Goal: Task Accomplishment & Management: Use online tool/utility

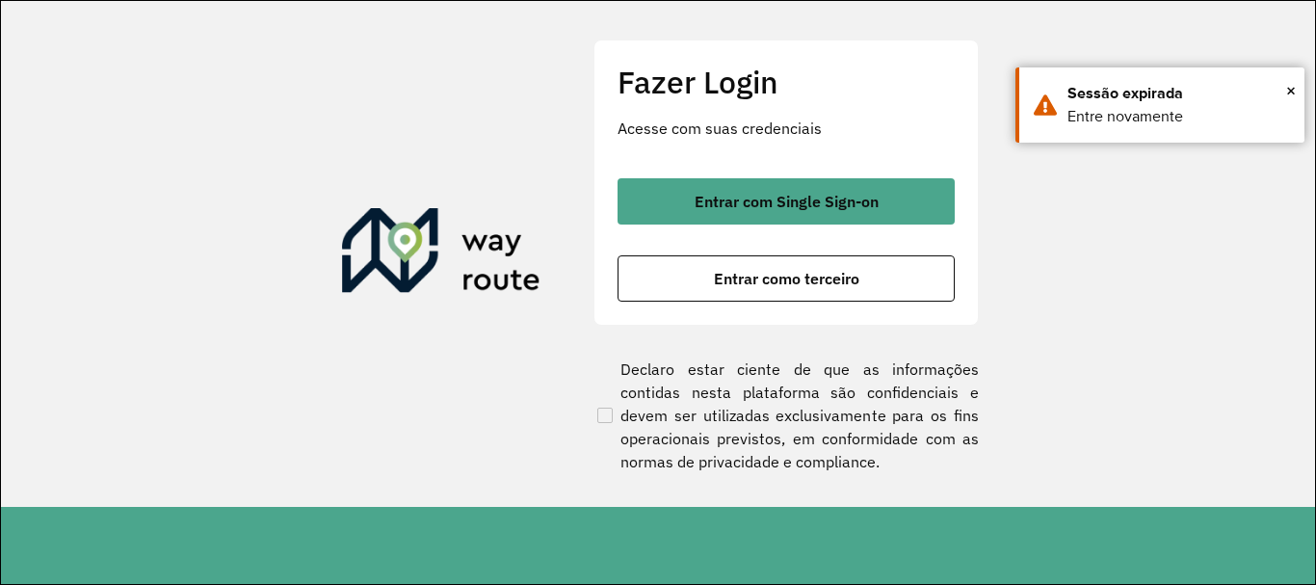
scroll to position [1263, 0]
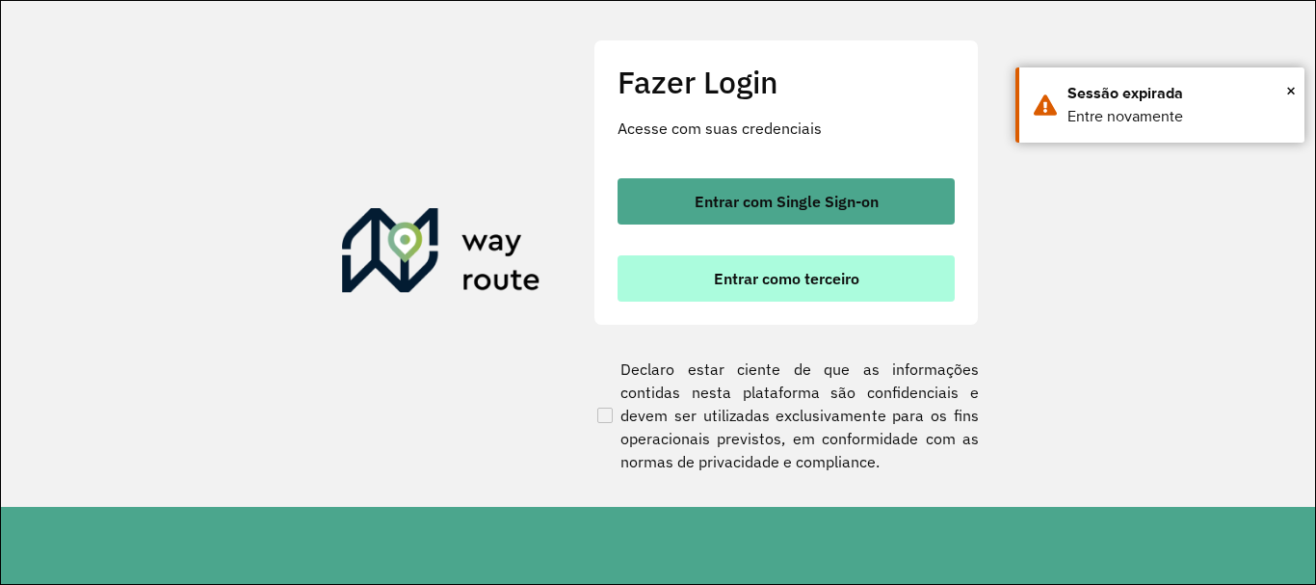
click at [766, 274] on span "Entrar como terceiro" at bounding box center [786, 278] width 145 height 15
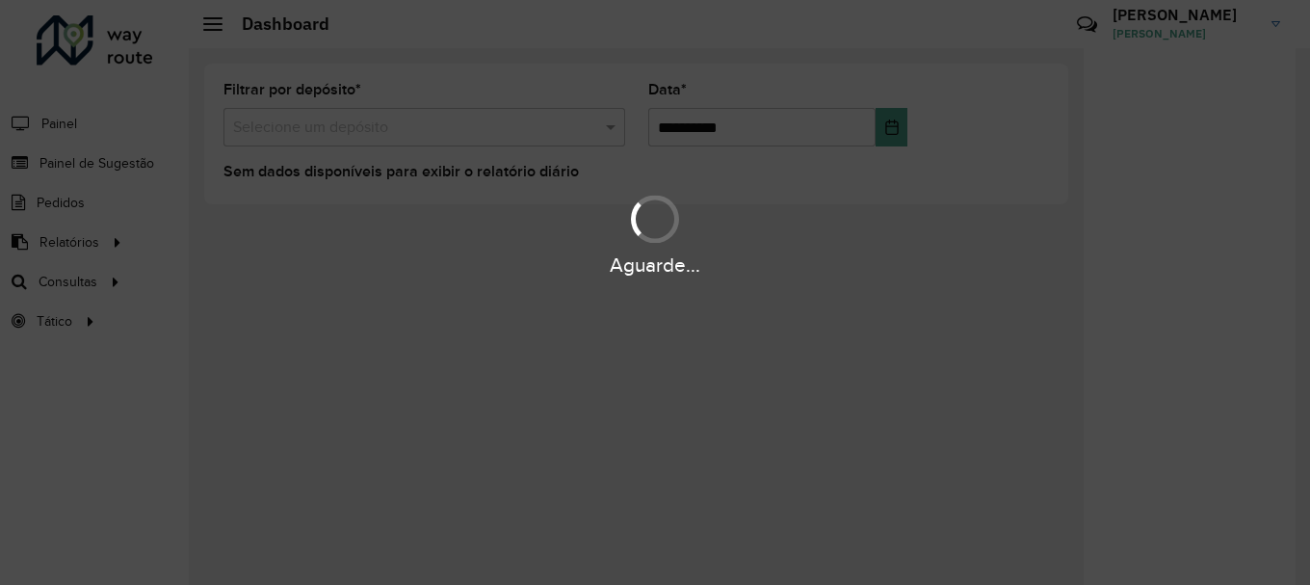
scroll to position [1263, 0]
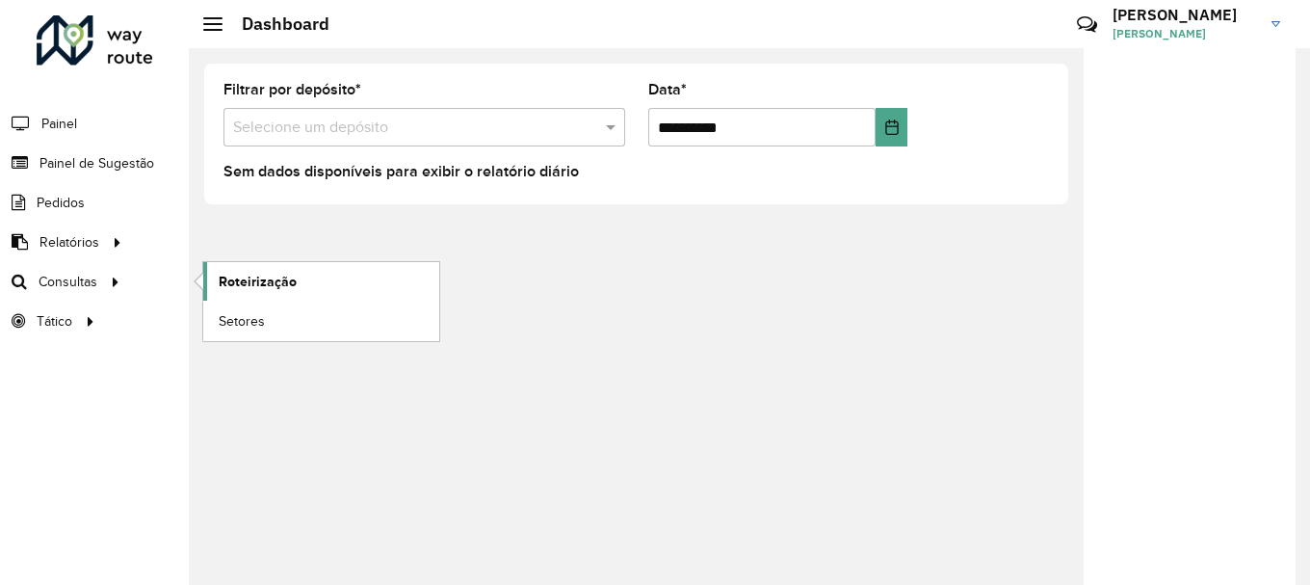
click at [262, 282] on span "Roteirização" at bounding box center [258, 282] width 78 height 20
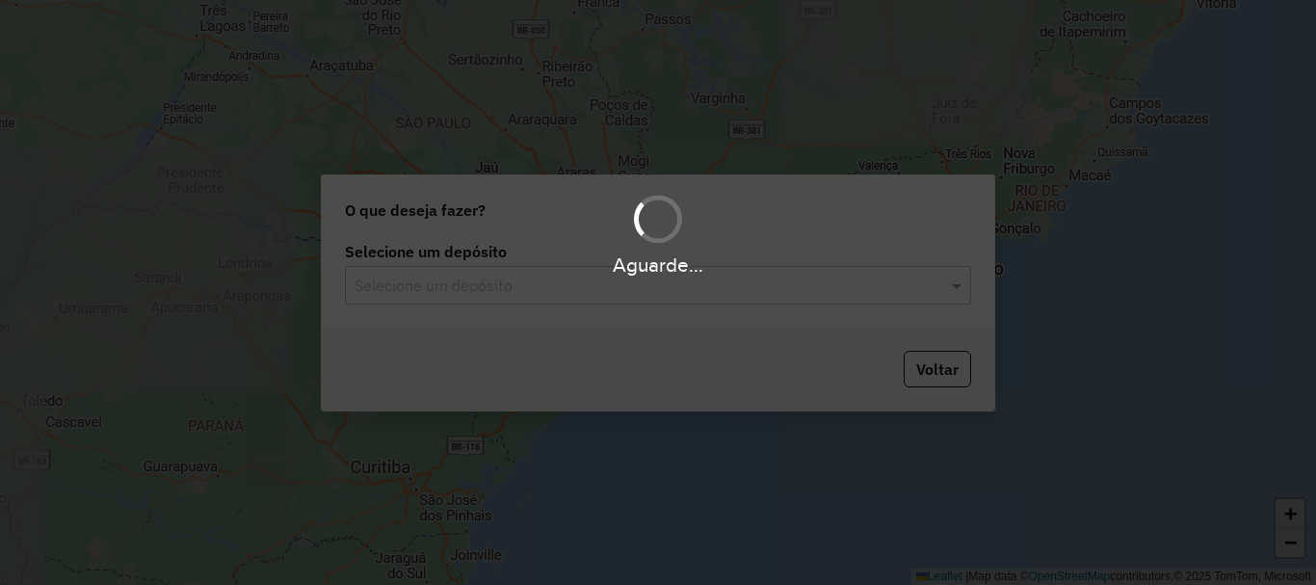
scroll to position [1263, 0]
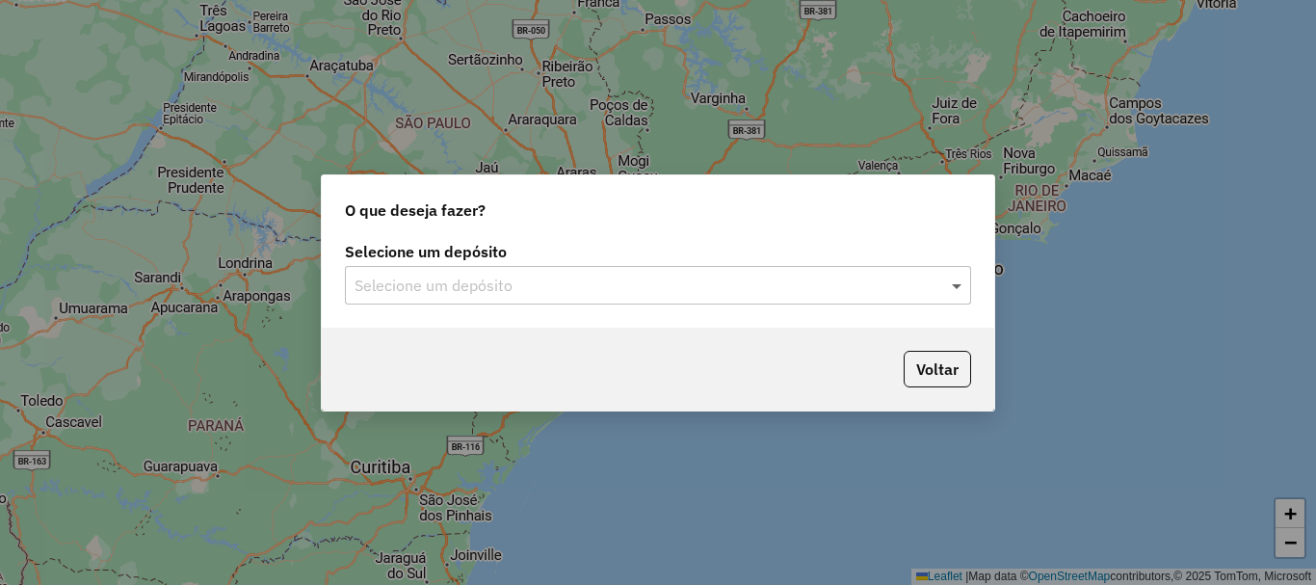
click at [957, 285] on span at bounding box center [959, 285] width 24 height 23
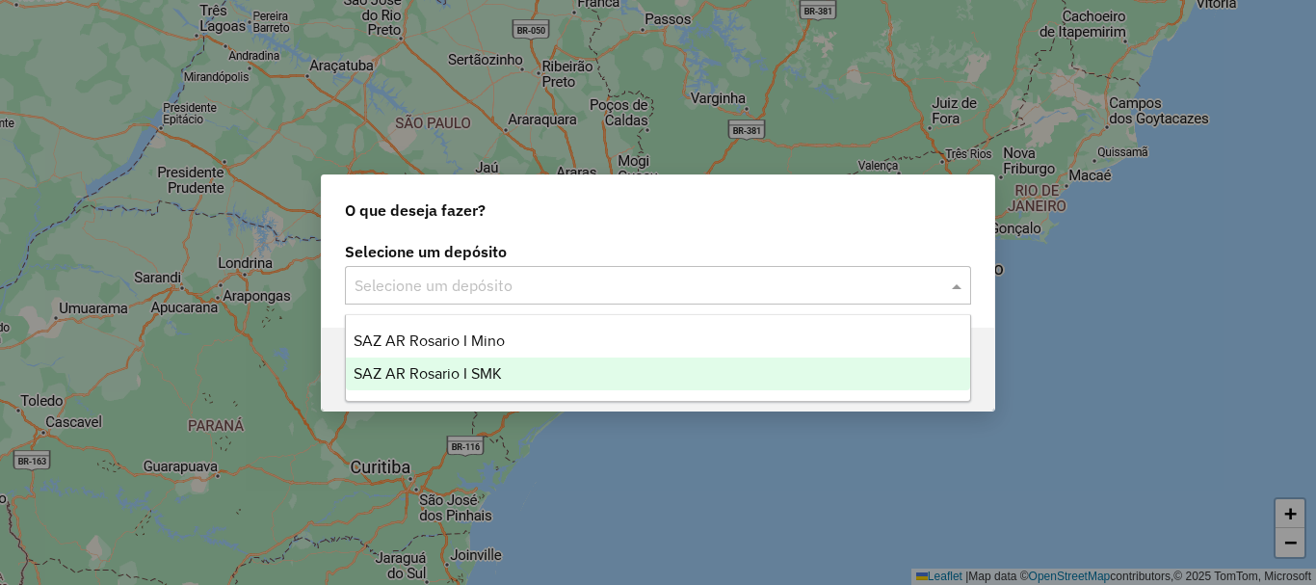
click at [483, 367] on span "SAZ AR Rosario I SMK" at bounding box center [427, 373] width 148 height 16
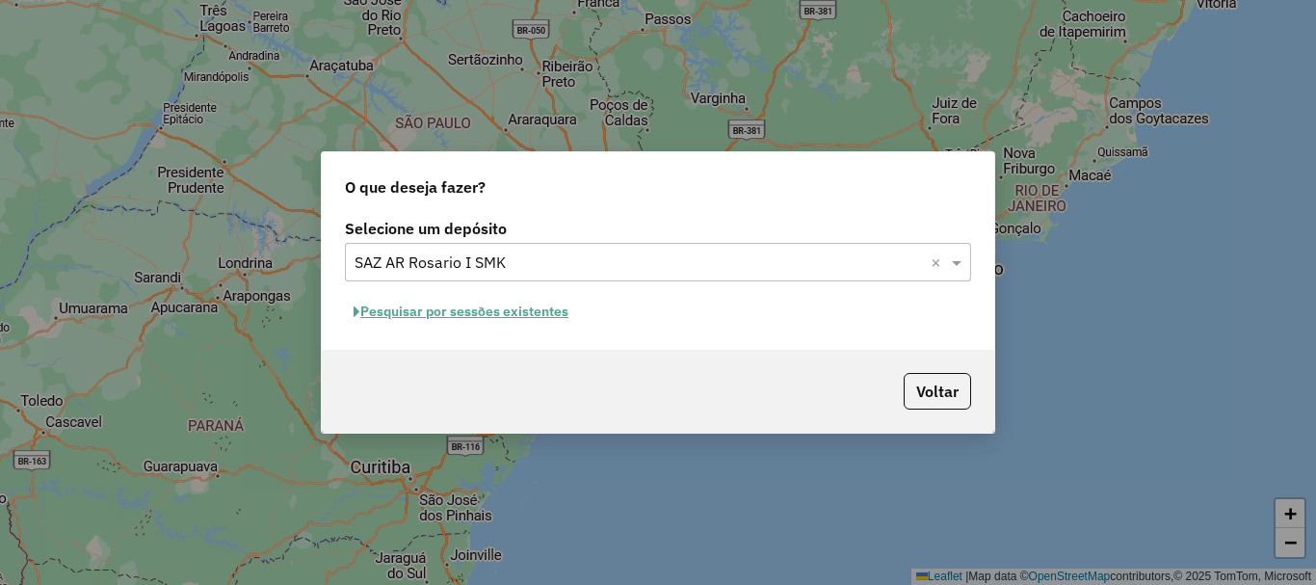
click at [493, 308] on button "Pesquisar por sessões existentes" at bounding box center [461, 312] width 232 height 30
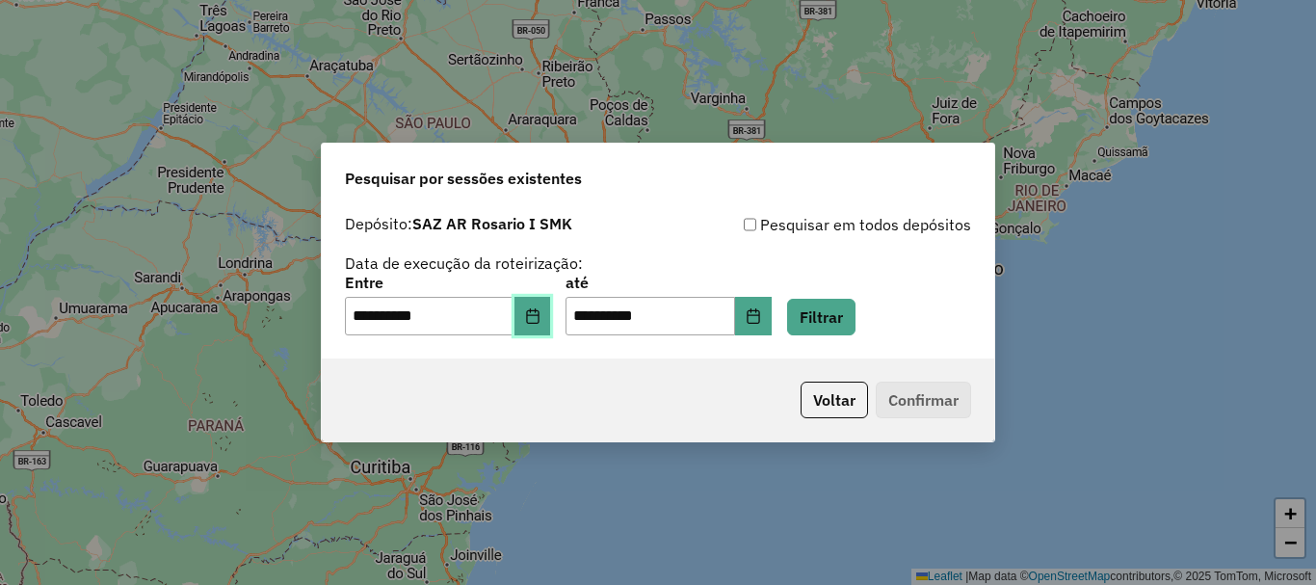
click at [551, 318] on button "Choose Date" at bounding box center [532, 316] width 37 height 39
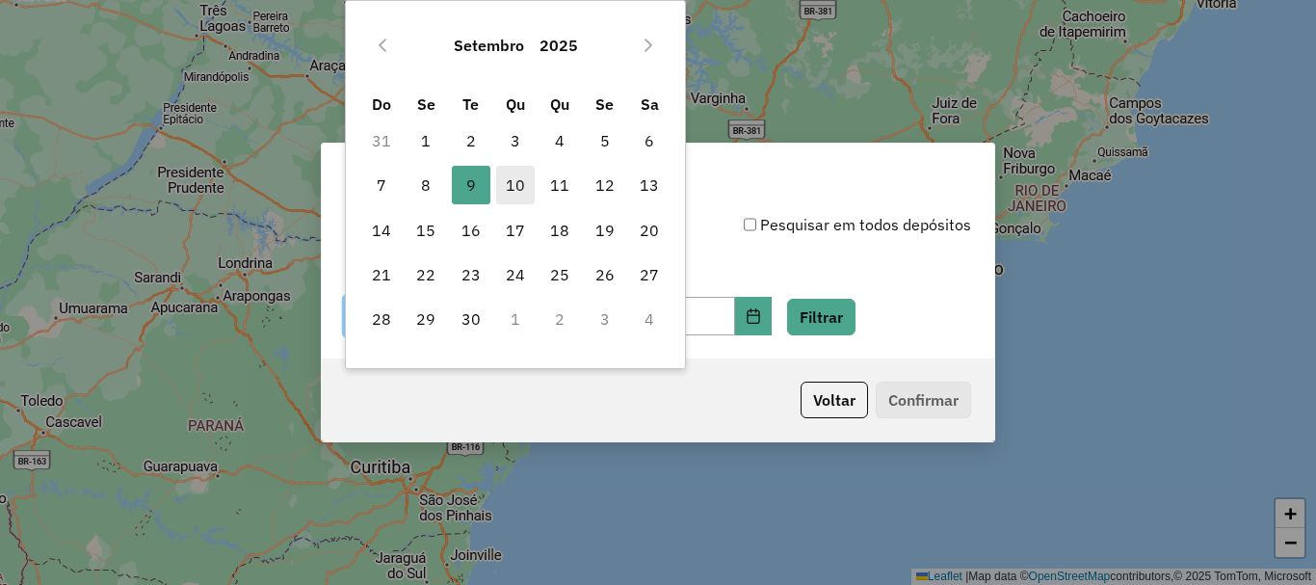
click at [520, 183] on span "10" at bounding box center [515, 185] width 39 height 39
type input "**********"
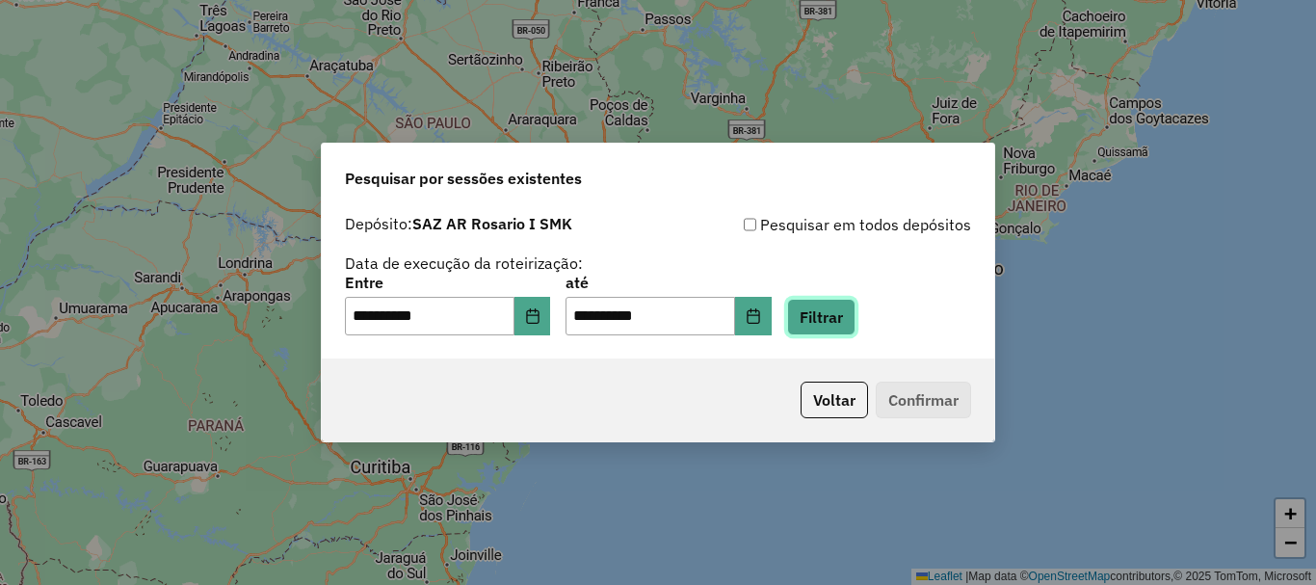
click at [855, 317] on button "Filtrar" at bounding box center [821, 317] width 68 height 37
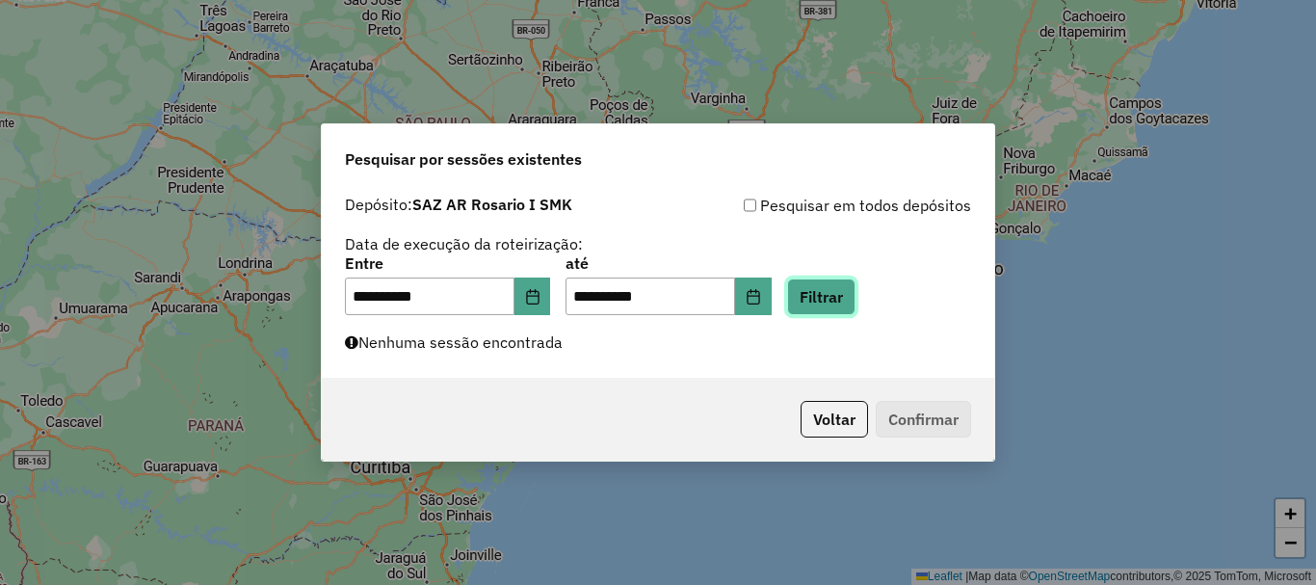
click at [850, 289] on button "Filtrar" at bounding box center [821, 296] width 68 height 37
click at [855, 289] on button "Filtrar" at bounding box center [821, 296] width 68 height 37
click at [855, 313] on button "Filtrar" at bounding box center [821, 296] width 68 height 37
click at [853, 300] on button "Filtrar" at bounding box center [821, 296] width 68 height 37
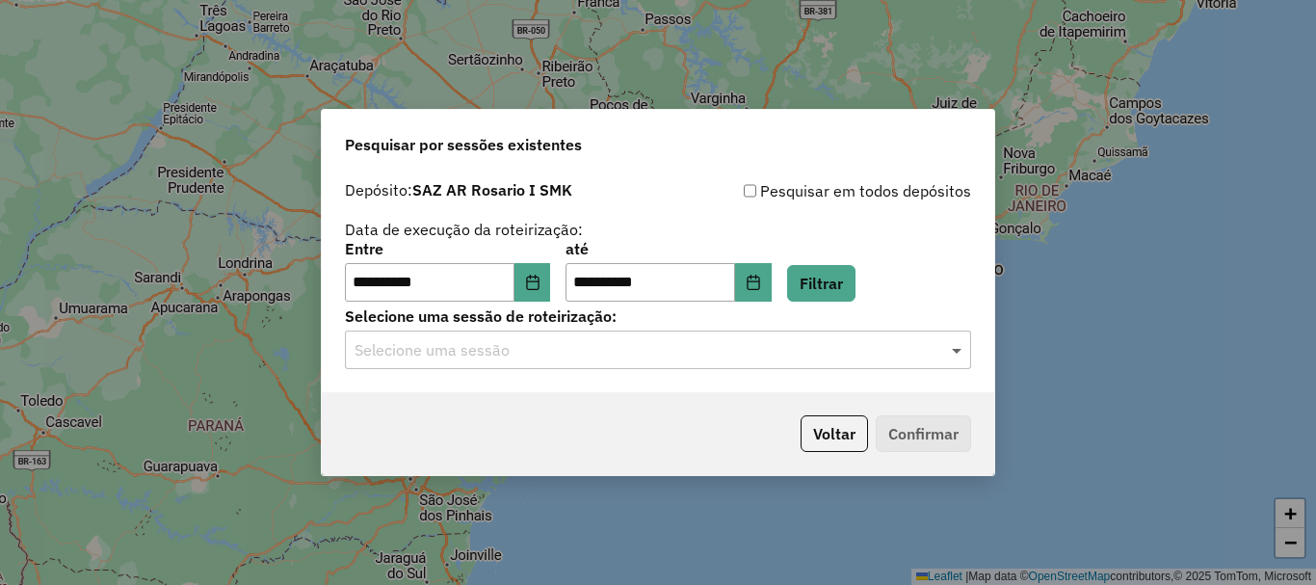
click at [957, 349] on span at bounding box center [959, 349] width 24 height 23
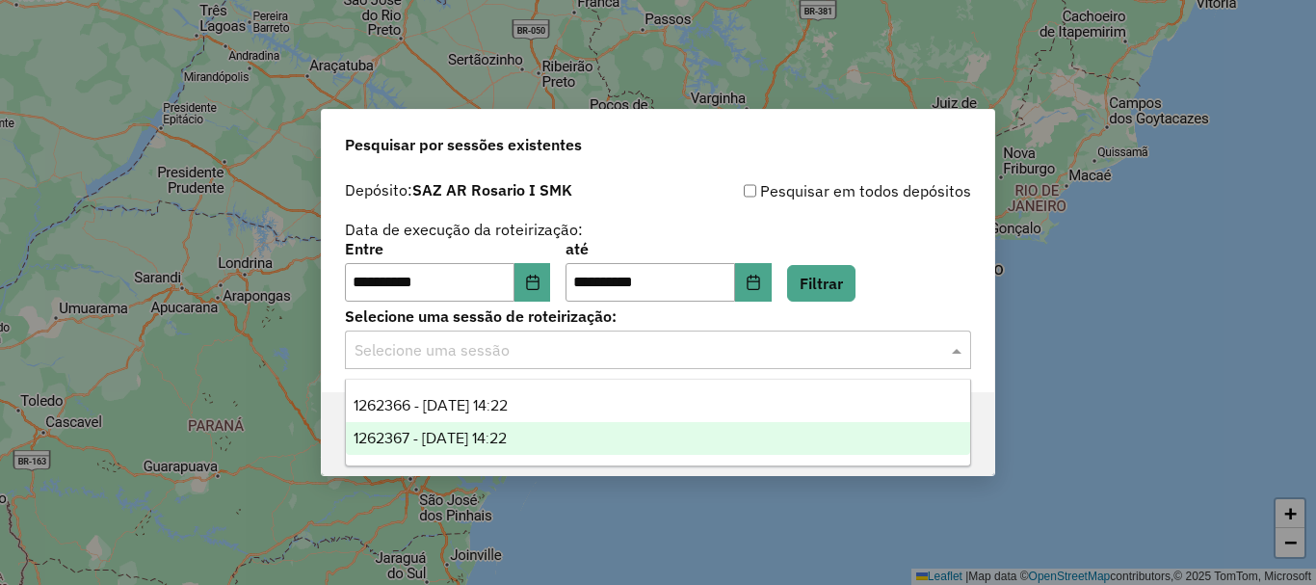
click at [480, 433] on span "1262367 - 10/09/2025 14:22" at bounding box center [429, 438] width 153 height 16
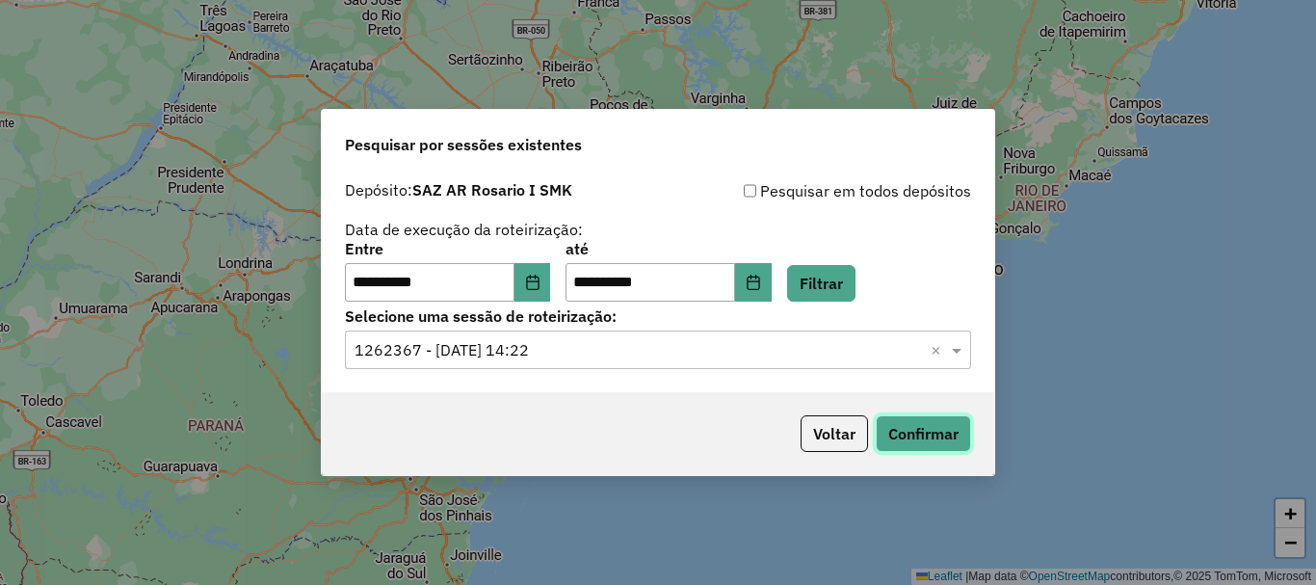
click at [949, 429] on button "Confirmar" at bounding box center [923, 433] width 95 height 37
click at [931, 440] on button "Confirmar" at bounding box center [923, 433] width 95 height 37
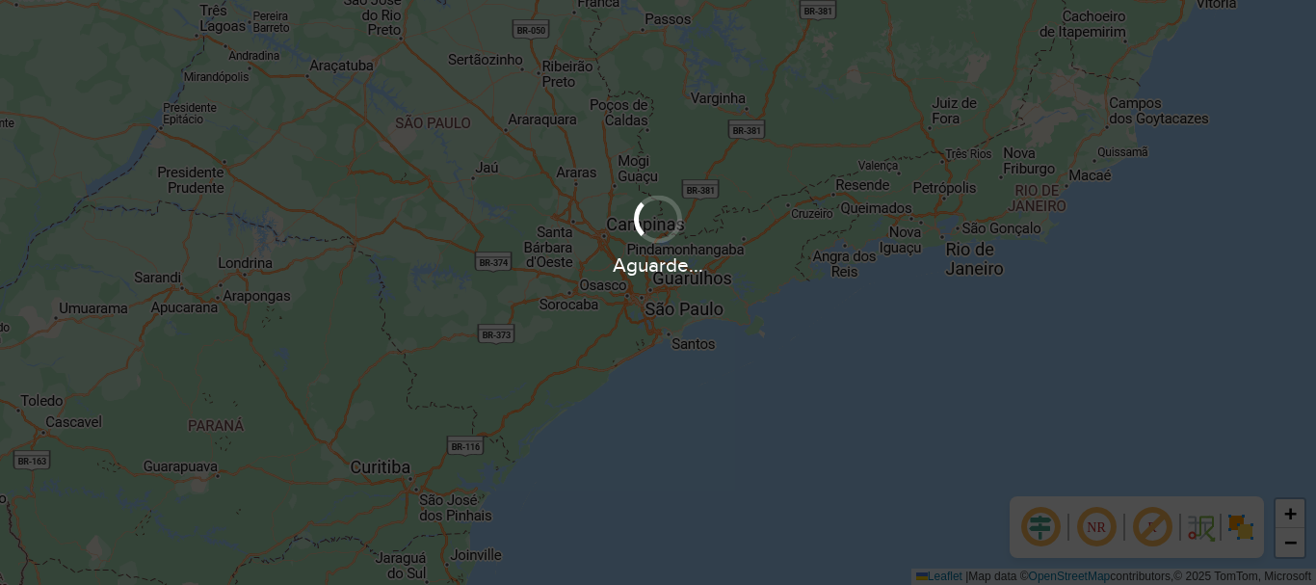
scroll to position [1263, 0]
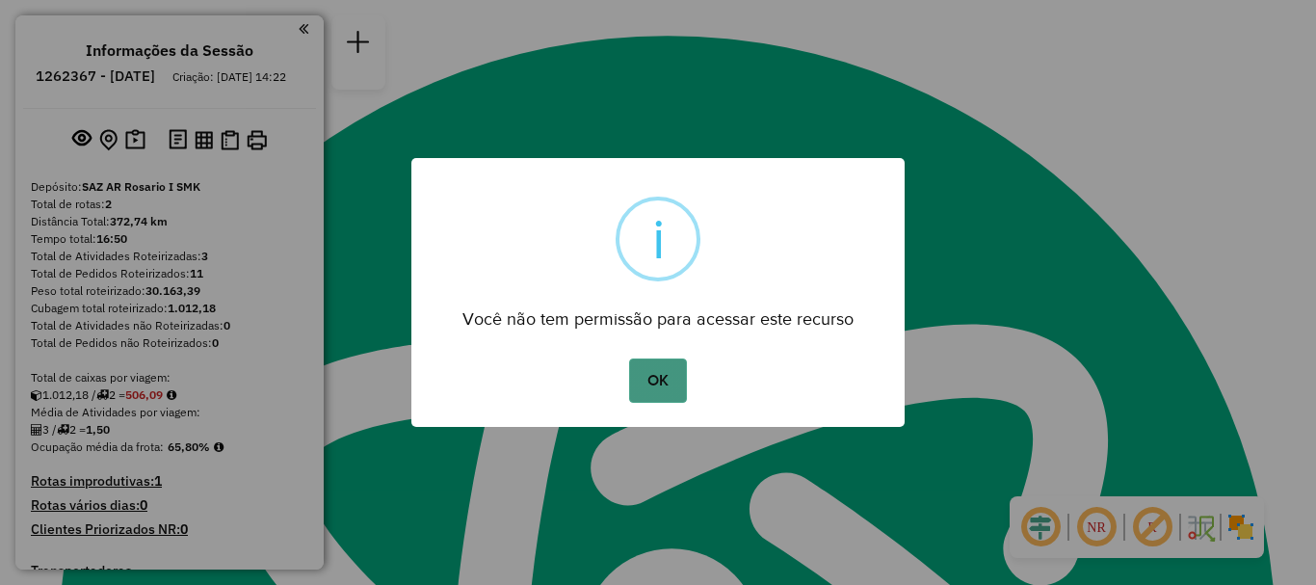
click at [646, 384] on button "OK" at bounding box center [657, 380] width 57 height 44
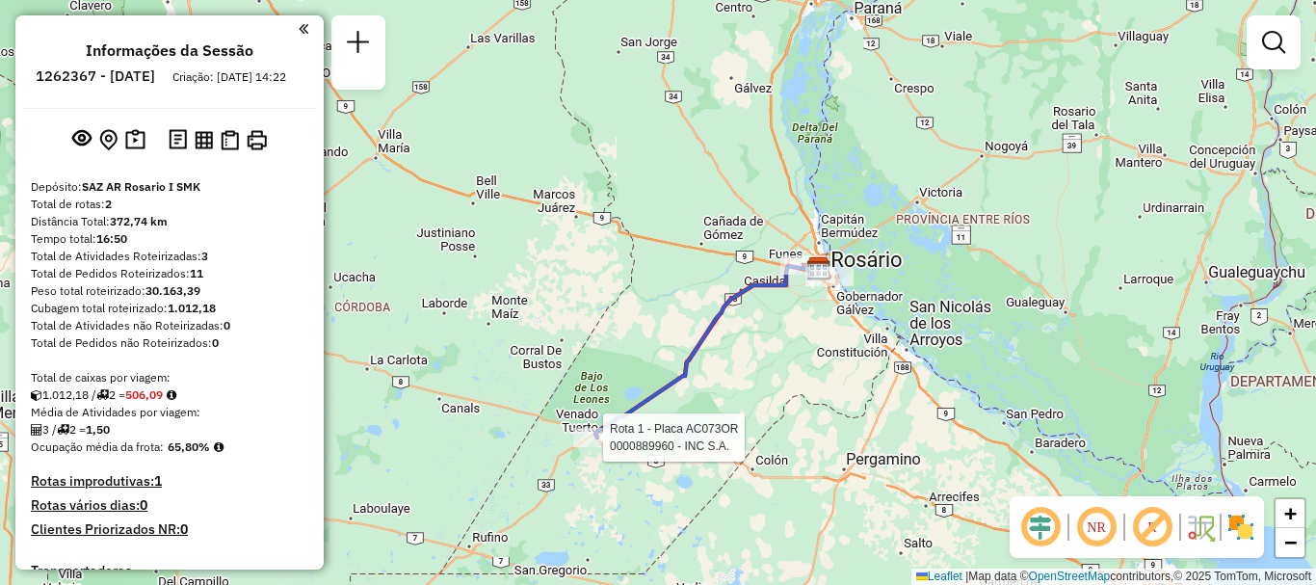
select select "**********"
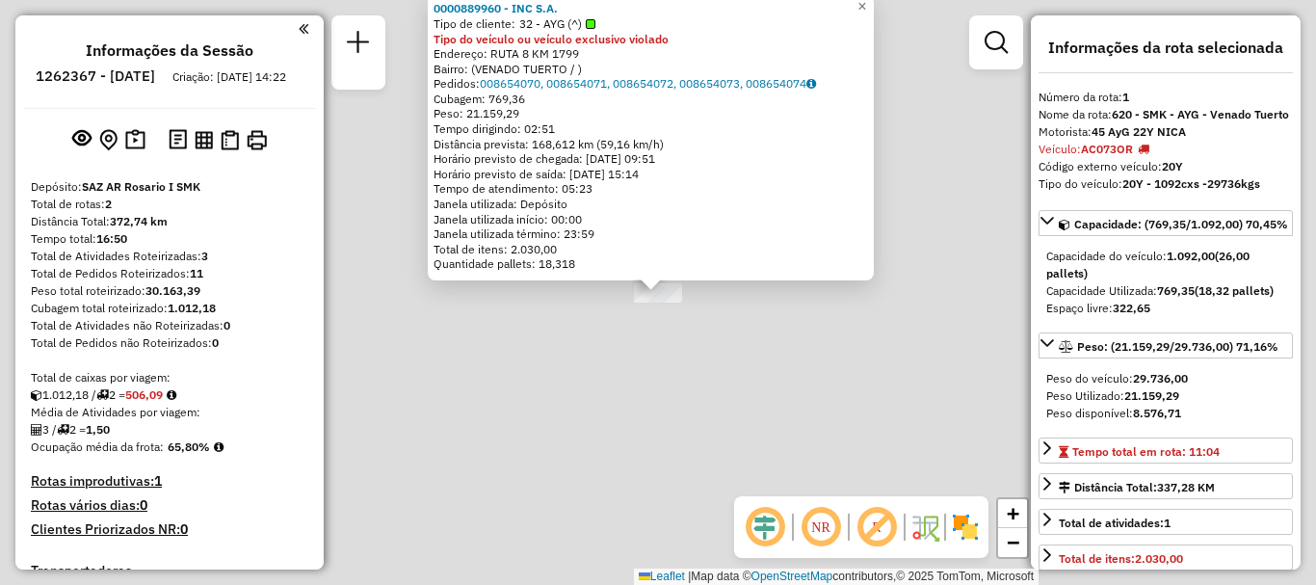
scroll to position [380, 0]
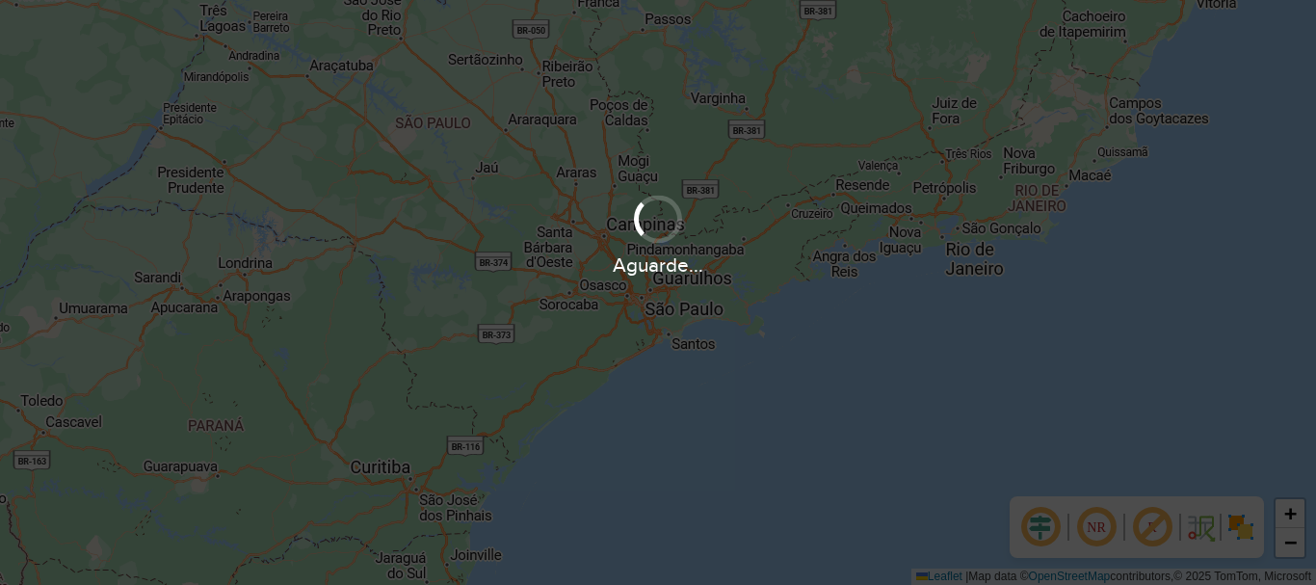
scroll to position [1263, 0]
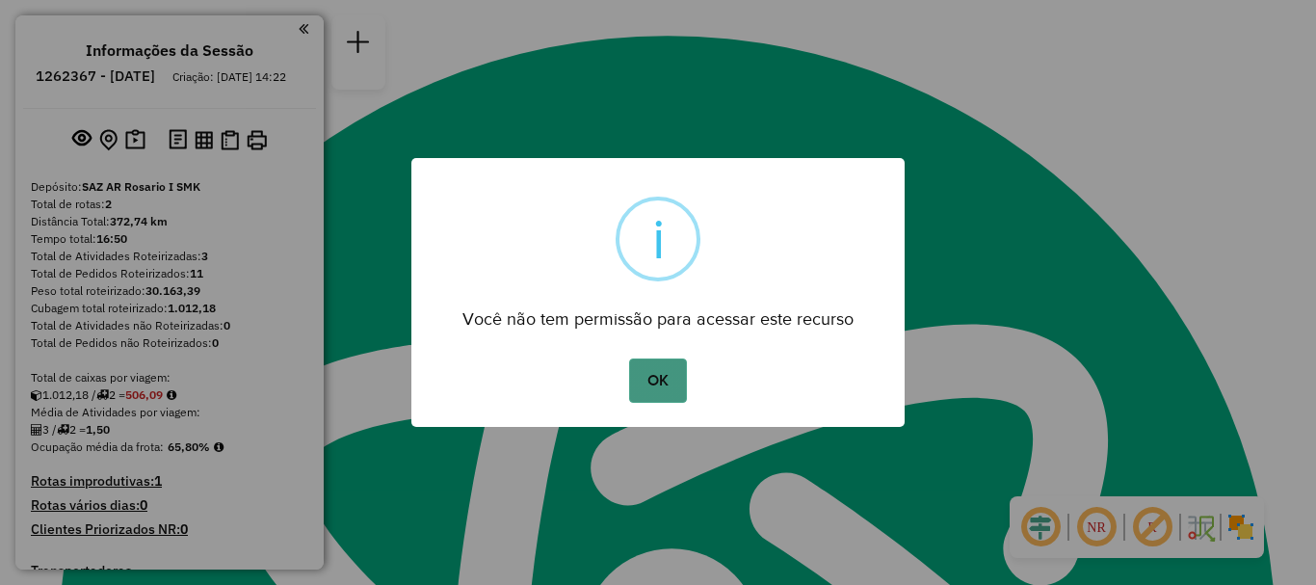
click at [655, 383] on button "OK" at bounding box center [657, 380] width 57 height 44
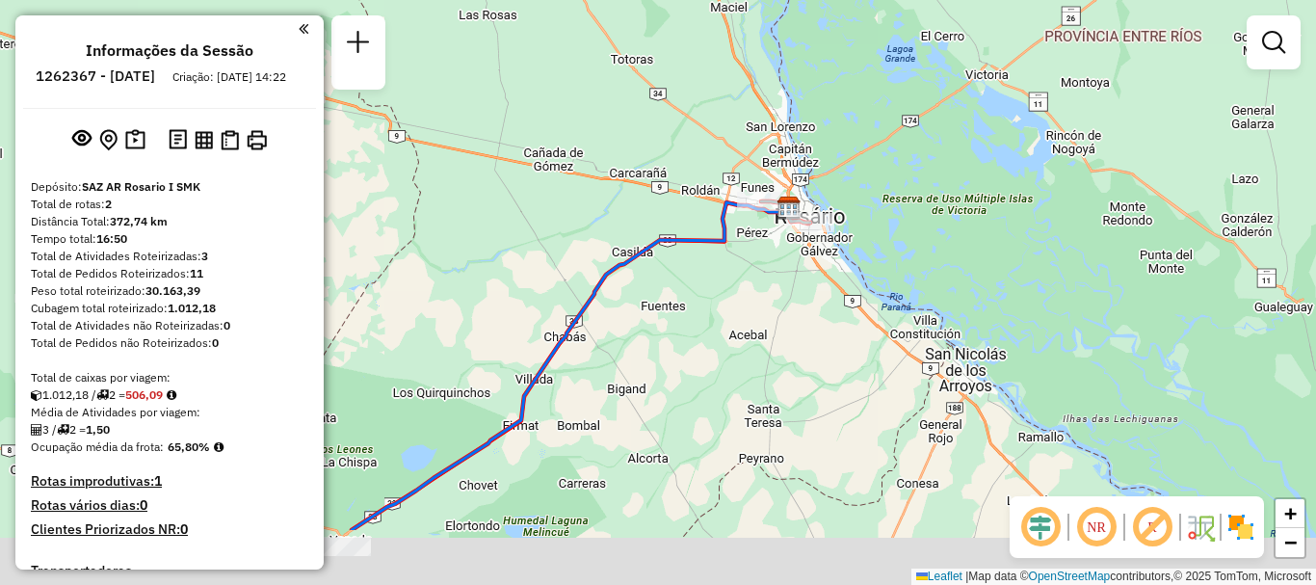
drag, startPoint x: 662, startPoint y: 352, endPoint x: 743, endPoint y: 314, distance: 89.2
click at [743, 314] on div "Janela de atendimento Grade de atendimento Capacidade Transportadoras Veículos …" at bounding box center [658, 292] width 1316 height 585
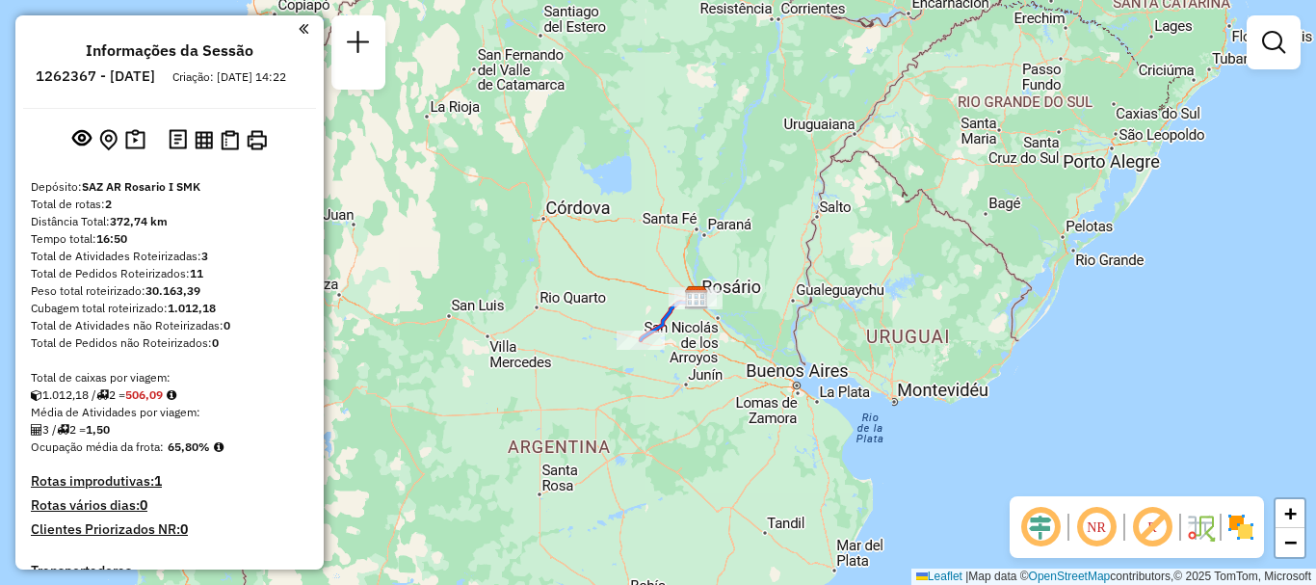
drag, startPoint x: 718, startPoint y: 309, endPoint x: 715, endPoint y: 381, distance: 72.3
click at [715, 381] on div "Janela de atendimento Grade de atendimento Capacidade Transportadoras Veículos …" at bounding box center [658, 292] width 1316 height 585
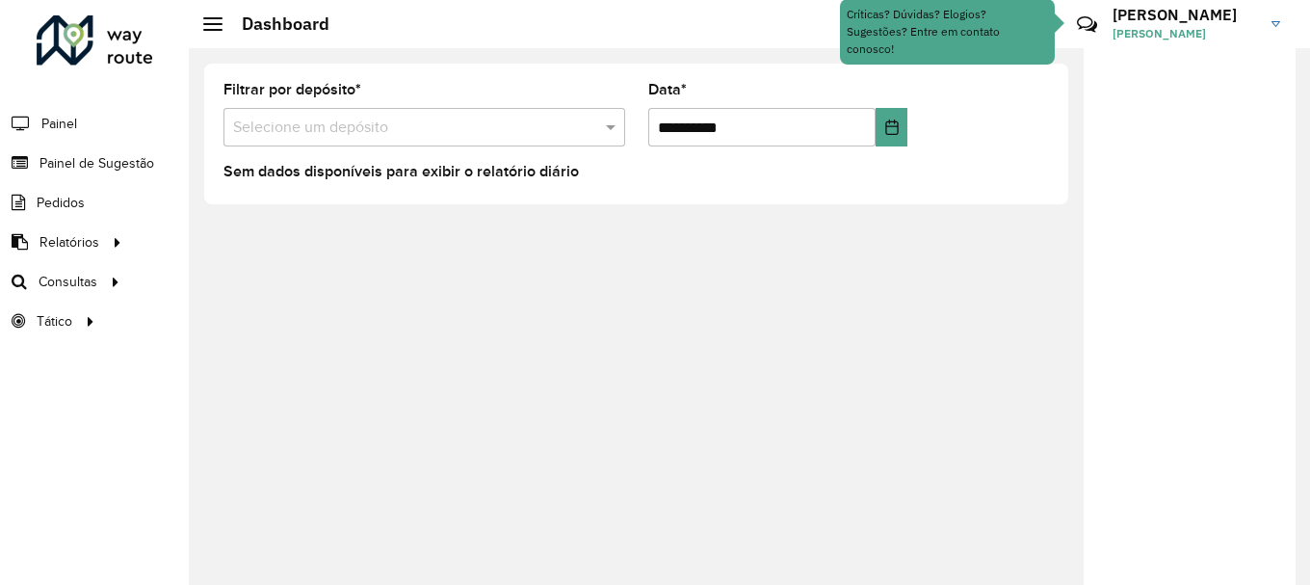
scroll to position [1263, 0]
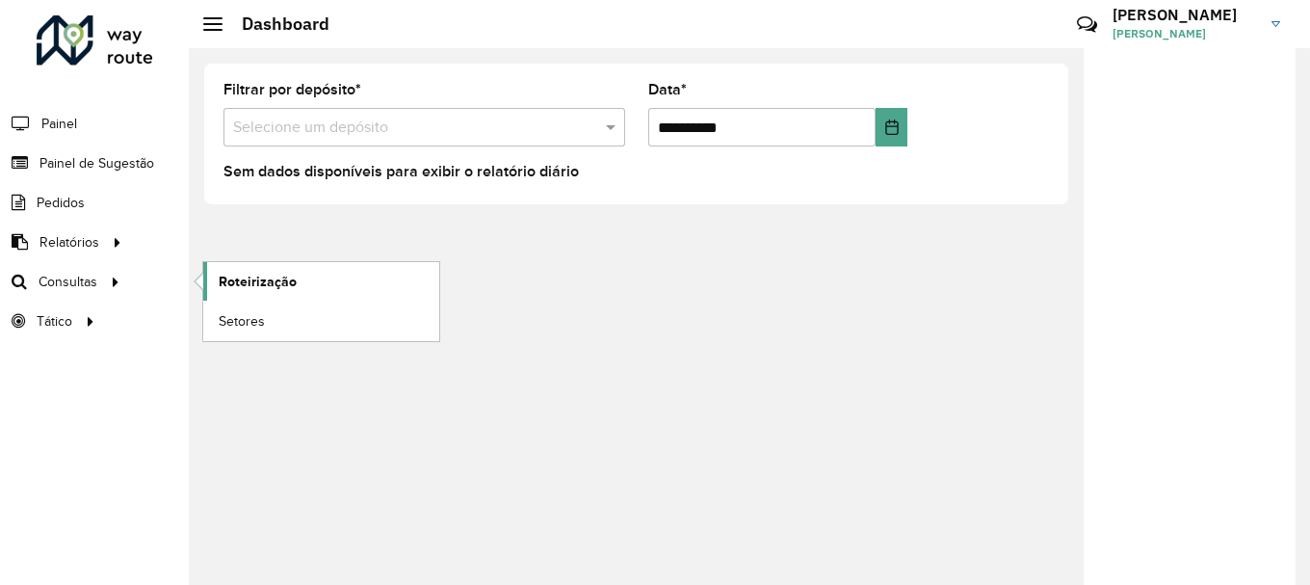
click at [249, 280] on span "Roteirização" at bounding box center [258, 282] width 78 height 20
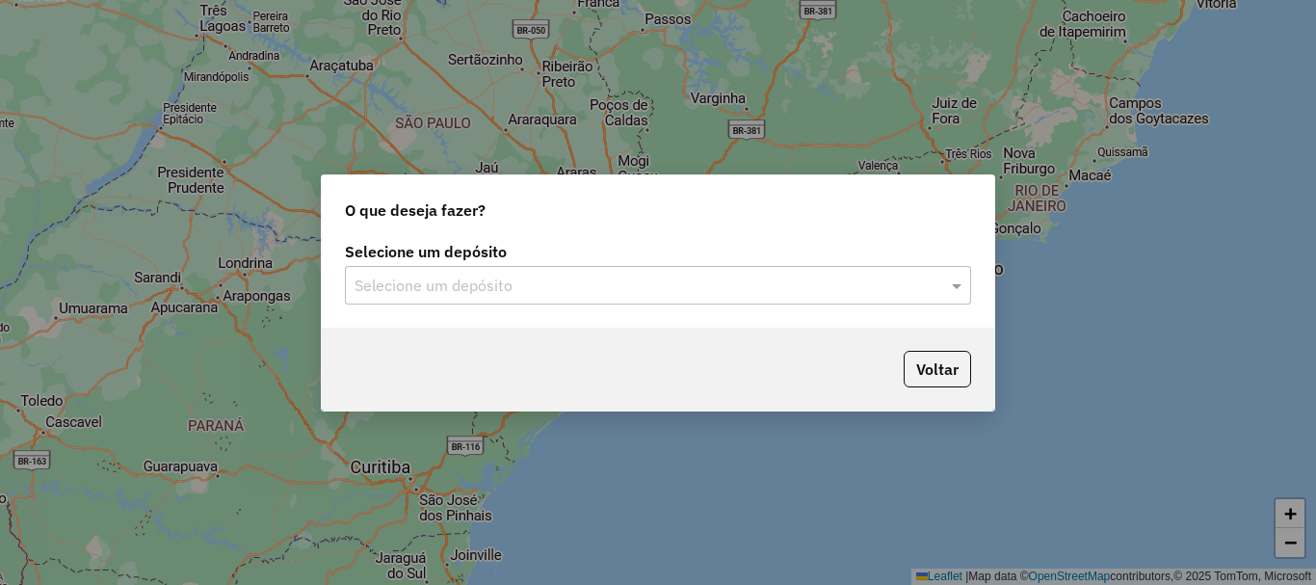
scroll to position [1263, 0]
click at [957, 285] on span at bounding box center [959, 285] width 24 height 23
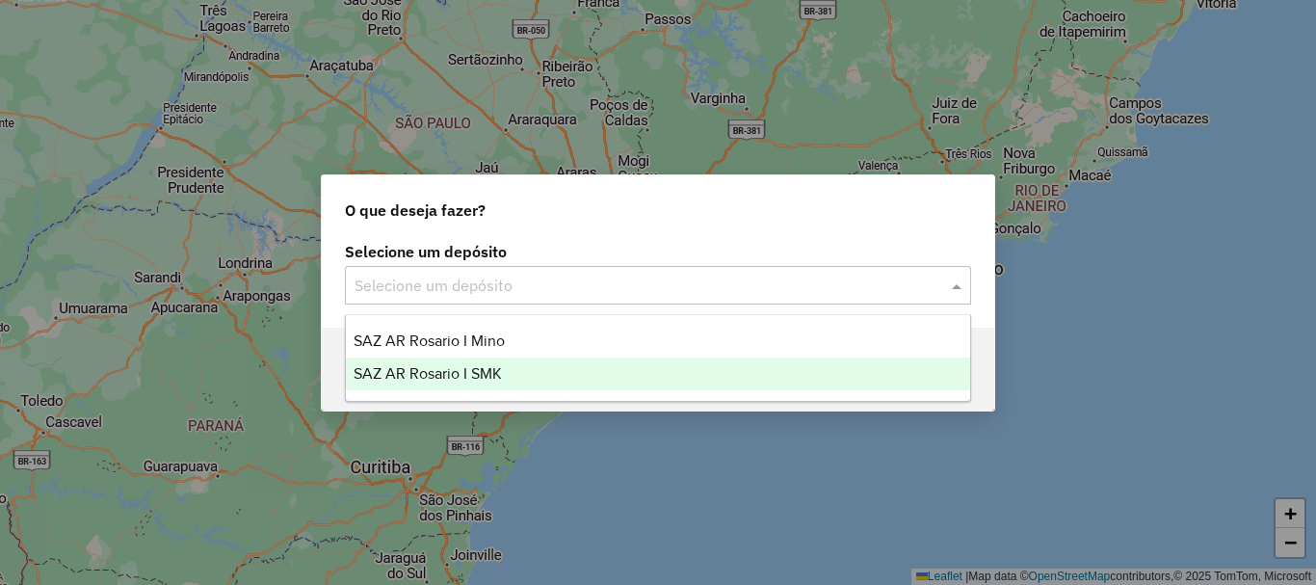
click at [450, 374] on span "SAZ AR Rosario I SMK" at bounding box center [427, 373] width 148 height 16
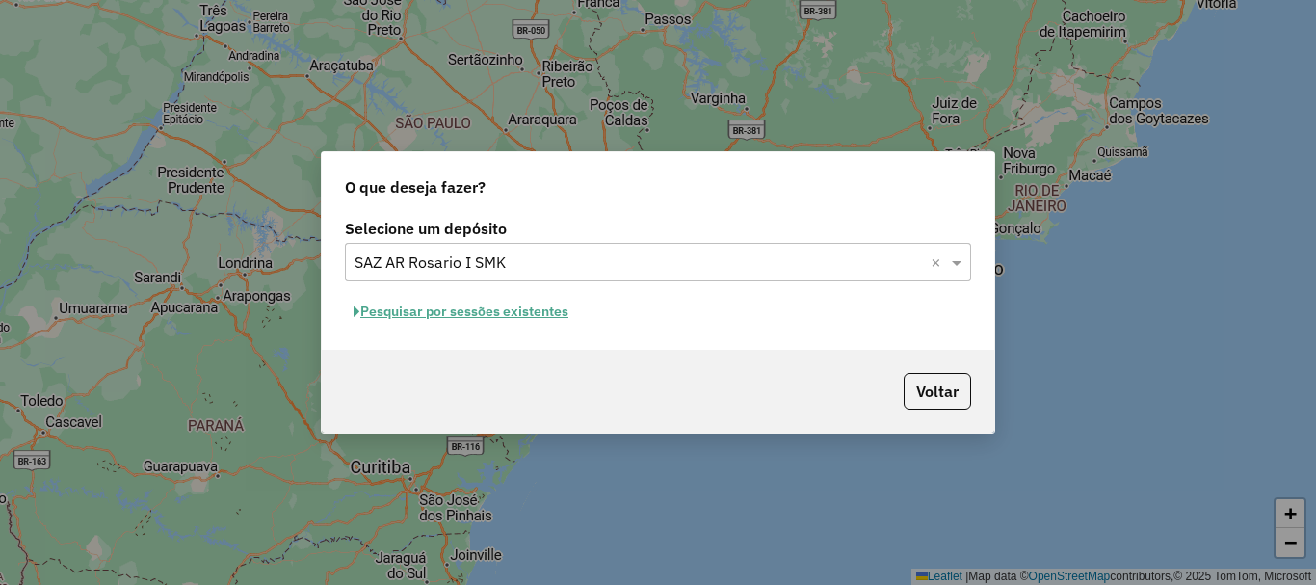
click at [447, 312] on button "Pesquisar por sessões existentes" at bounding box center [461, 312] width 232 height 30
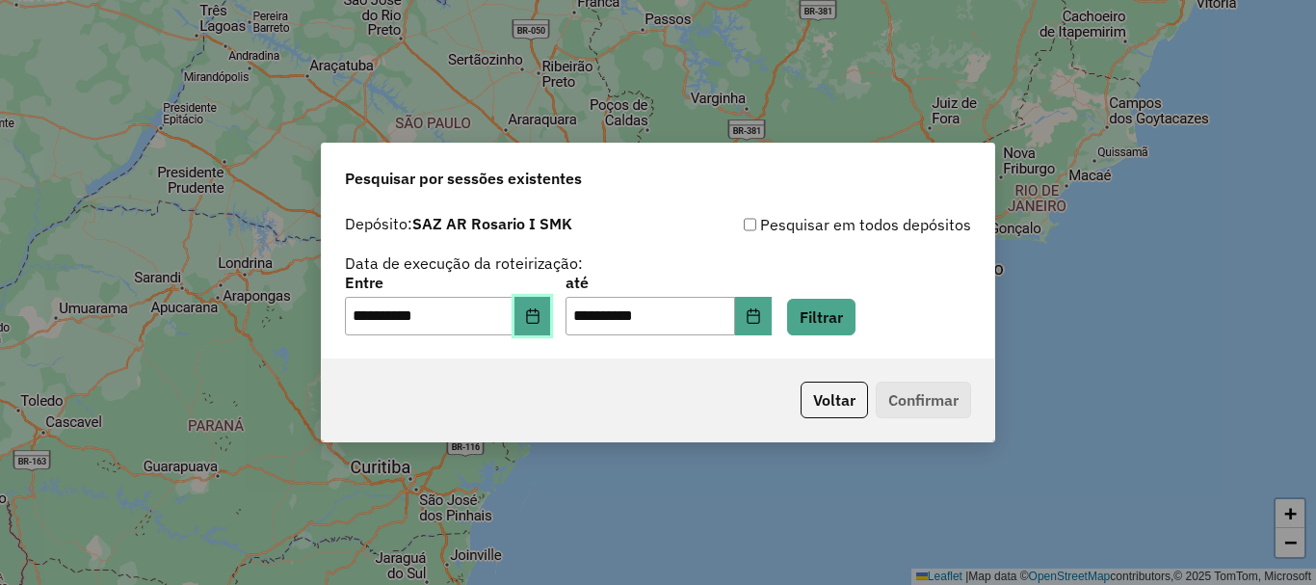
click at [540, 317] on icon "Choose Date" at bounding box center [532, 315] width 15 height 15
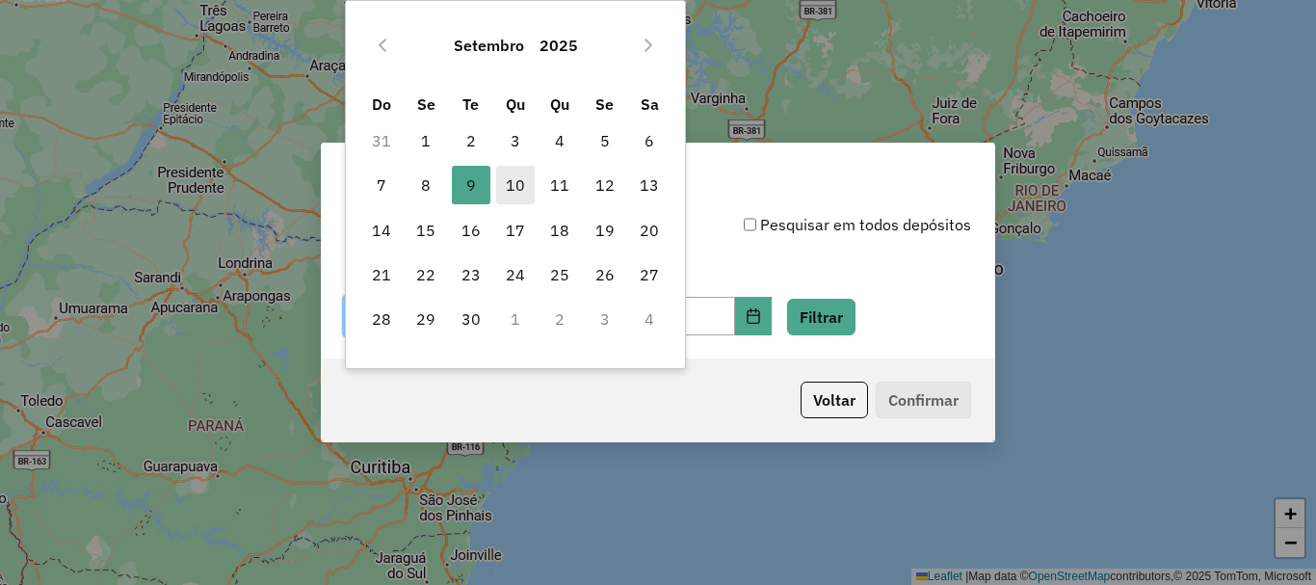
click at [508, 182] on span "10" at bounding box center [515, 185] width 39 height 39
type input "**********"
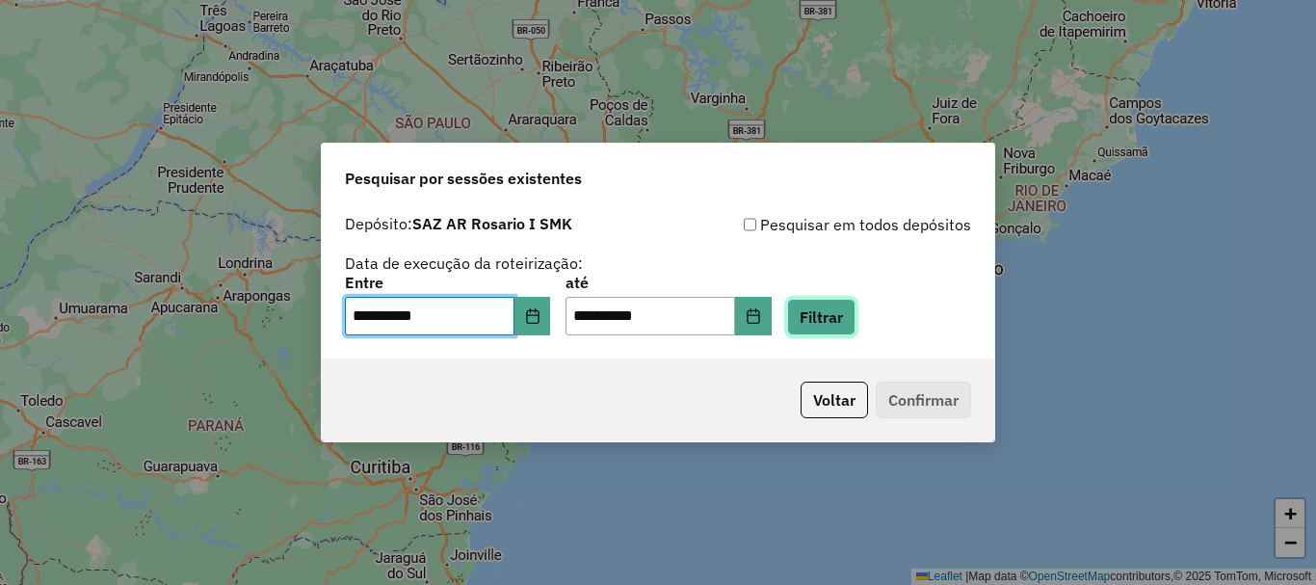
click at [830, 314] on button "Filtrar" at bounding box center [821, 317] width 68 height 37
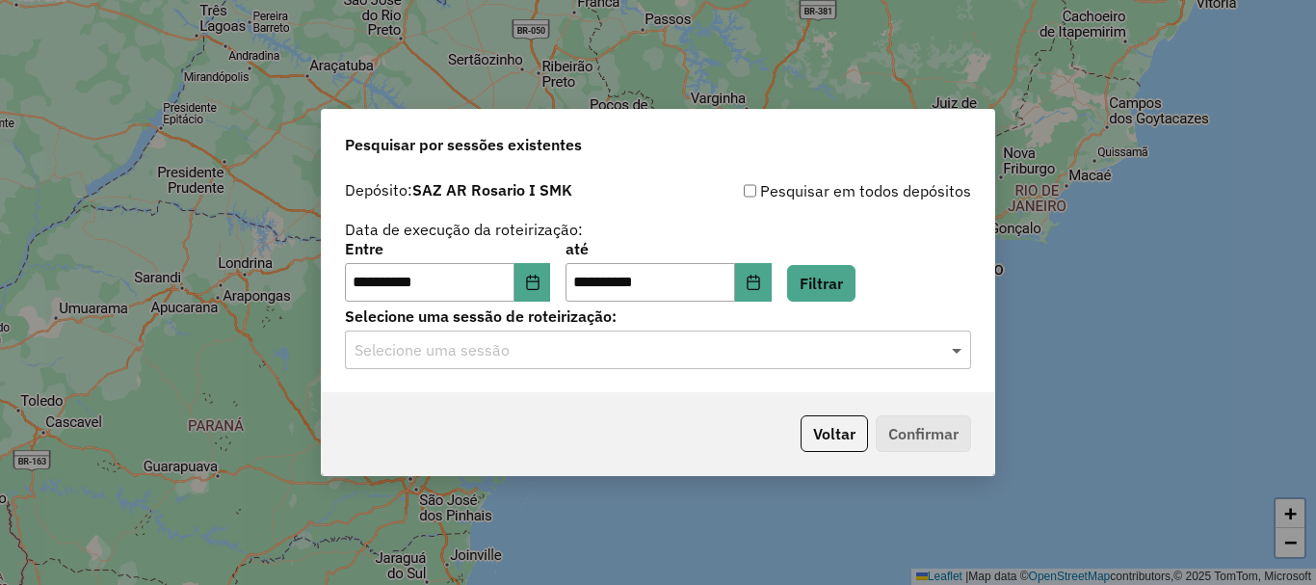
click at [953, 350] on span at bounding box center [959, 349] width 24 height 23
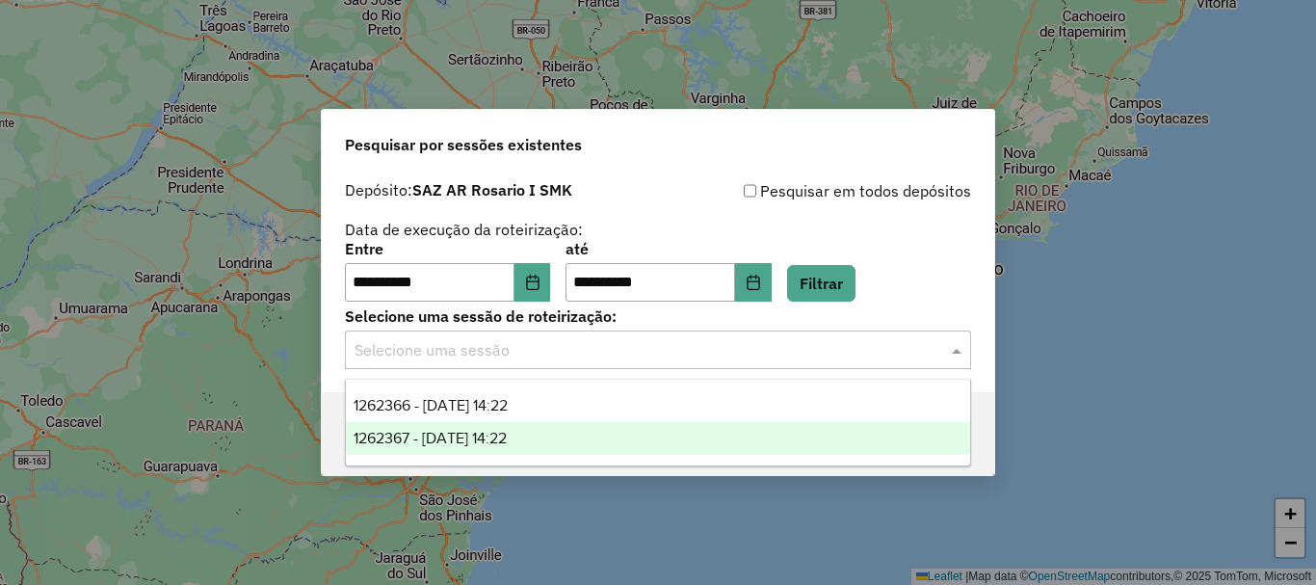
click at [438, 441] on span "1262367 - 10/09/2025 14:22" at bounding box center [429, 438] width 153 height 16
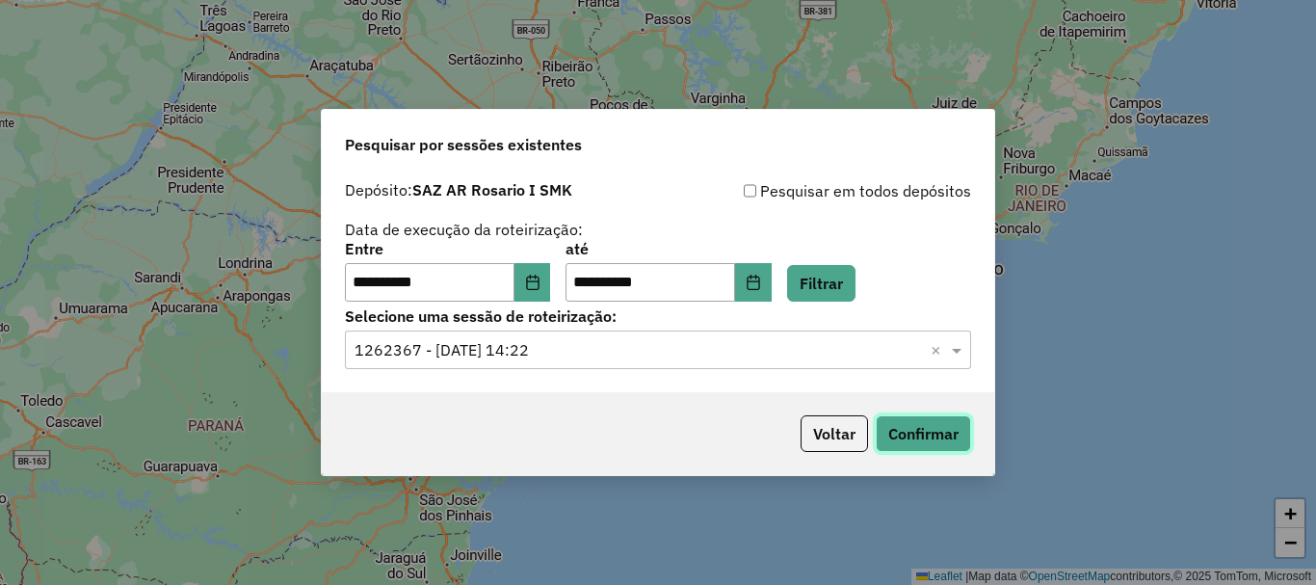
click at [911, 428] on button "Confirmar" at bounding box center [923, 433] width 95 height 37
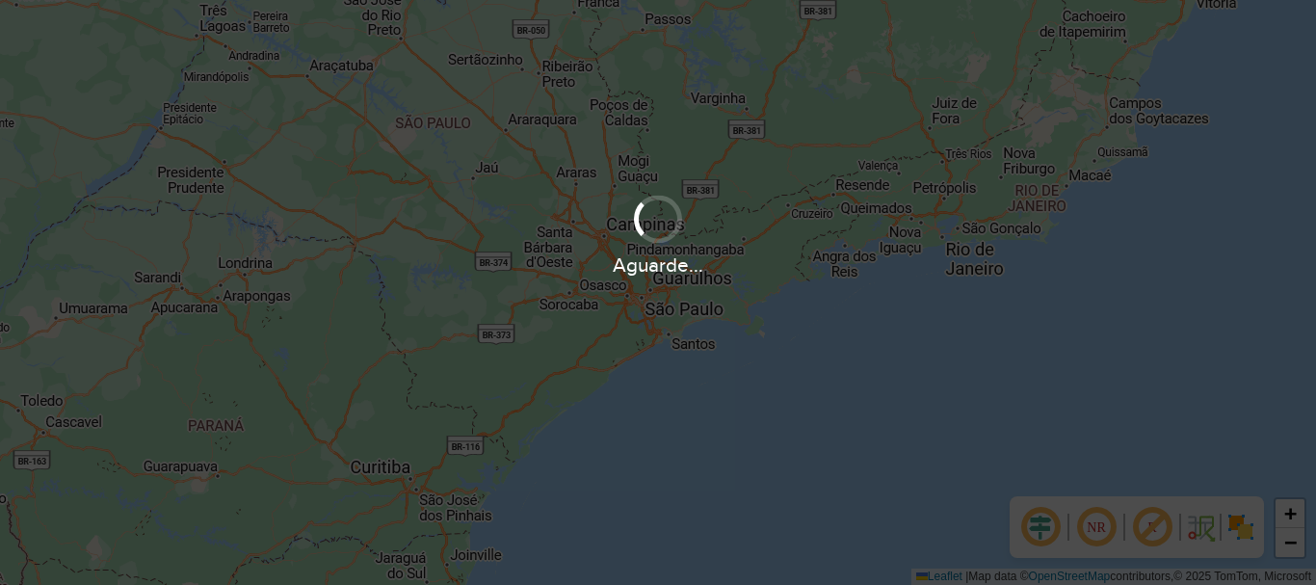
scroll to position [1263, 0]
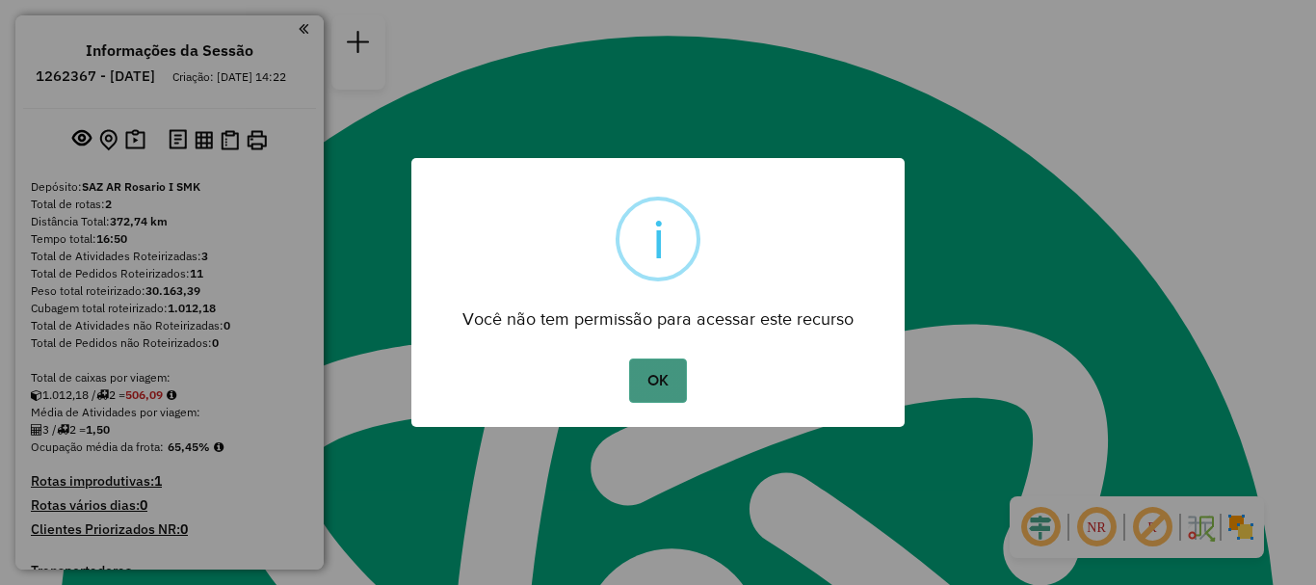
click at [661, 387] on button "OK" at bounding box center [657, 380] width 57 height 44
